Goal: Navigation & Orientation: Find specific page/section

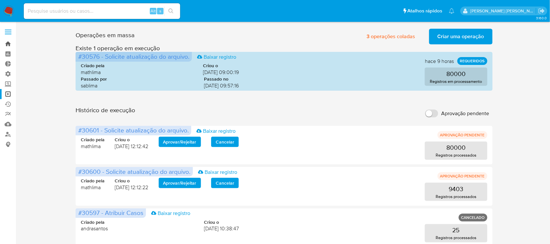
click at [9, 43] on link "Bandeja" at bounding box center [38, 44] width 77 height 10
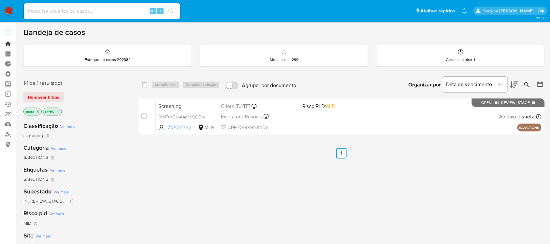
click at [10, 42] on link "Bandeja" at bounding box center [38, 44] width 77 height 10
